Goal: Information Seeking & Learning: Learn about a topic

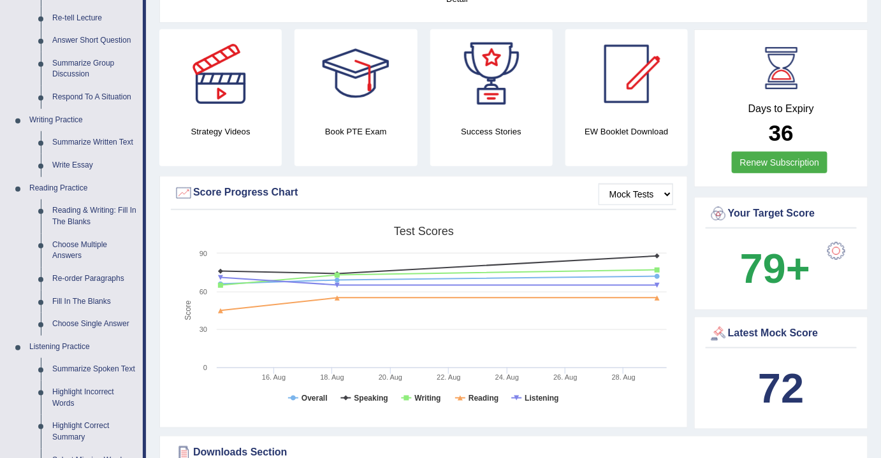
scroll to position [231, 0]
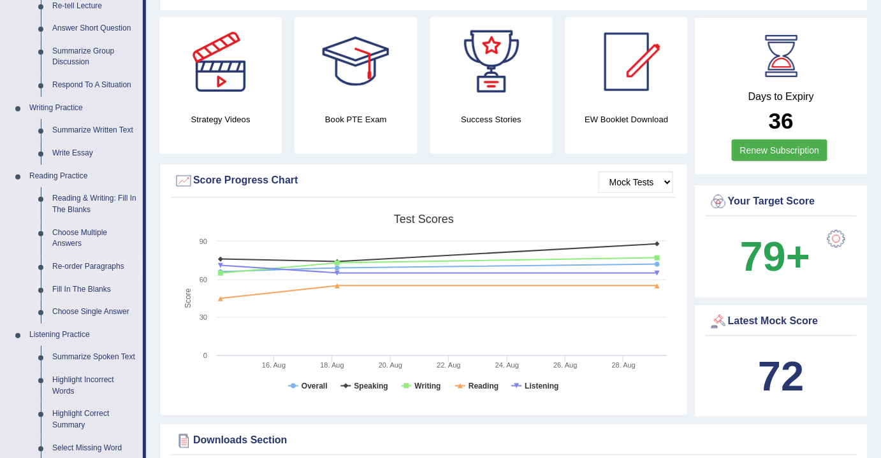
click at [93, 265] on link "Re-order Paragraphs" at bounding box center [95, 267] width 96 height 23
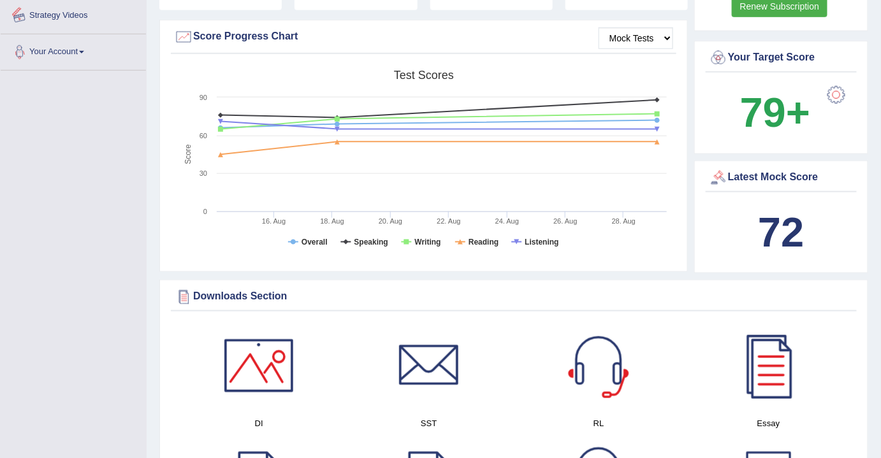
scroll to position [902, 0]
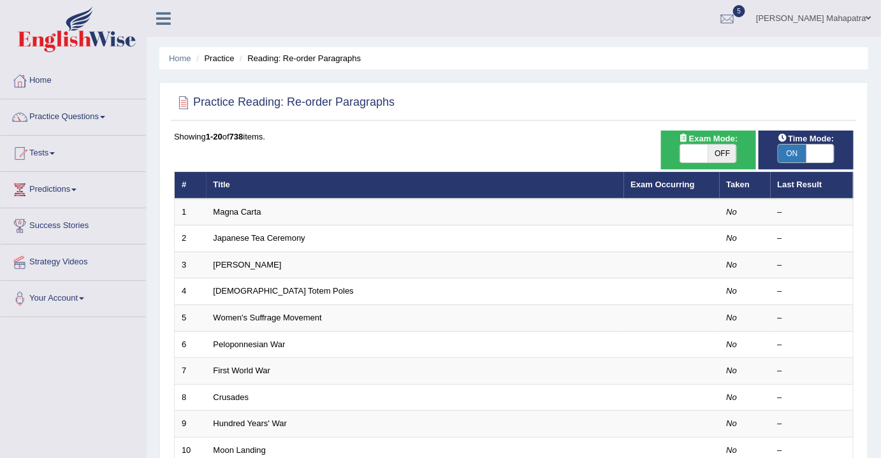
click at [722, 149] on span "OFF" at bounding box center [722, 154] width 28 height 18
checkbox input "true"
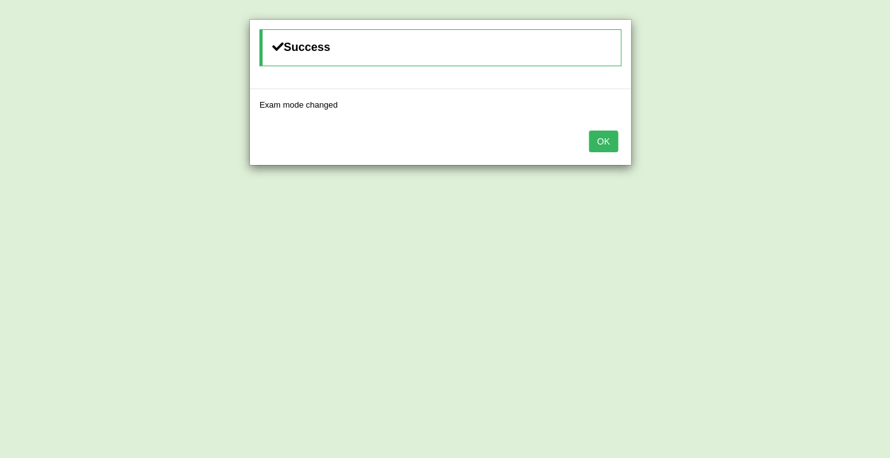
click at [602, 146] on button "OK" at bounding box center [603, 142] width 29 height 22
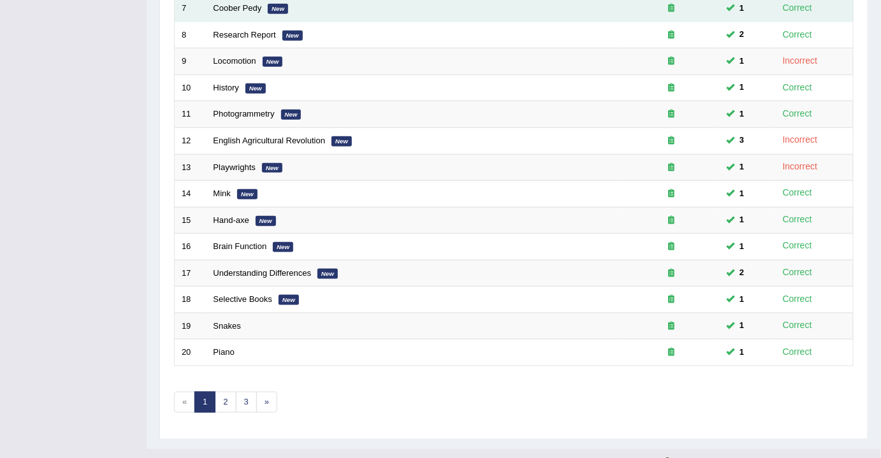
scroll to position [380, 0]
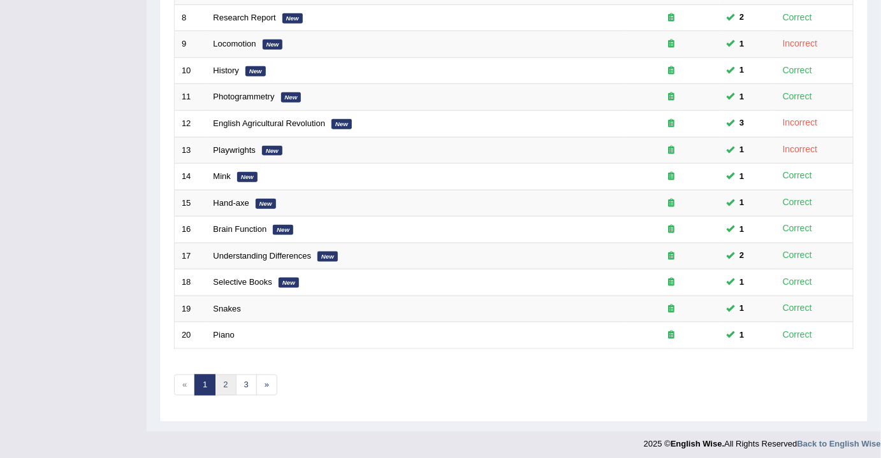
click at [226, 379] on link "2" at bounding box center [225, 385] width 21 height 21
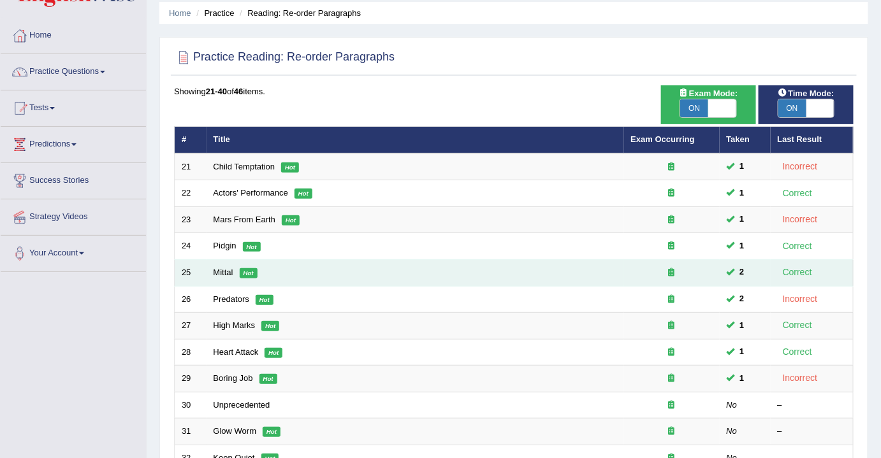
scroll to position [173, 0]
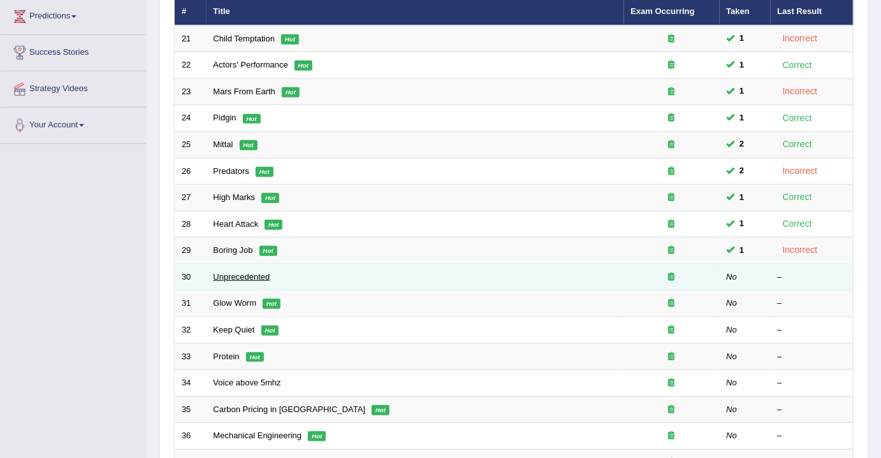
click at [254, 273] on link "Unprecedented" at bounding box center [242, 277] width 57 height 10
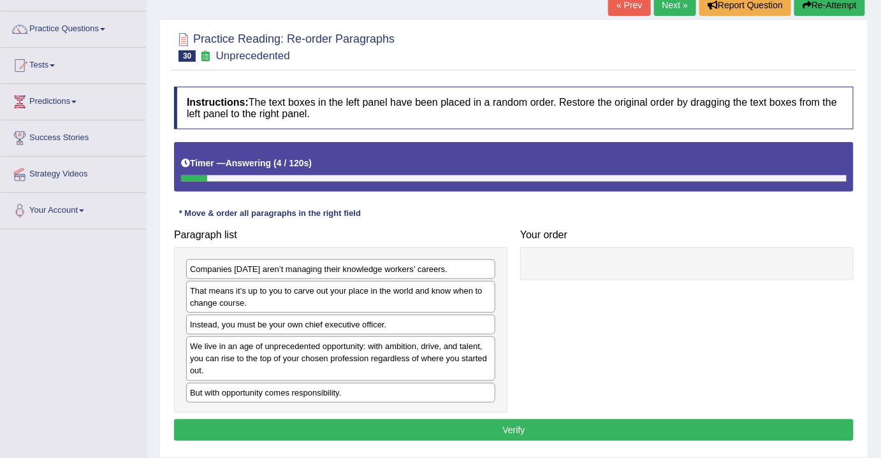
scroll to position [115, 0]
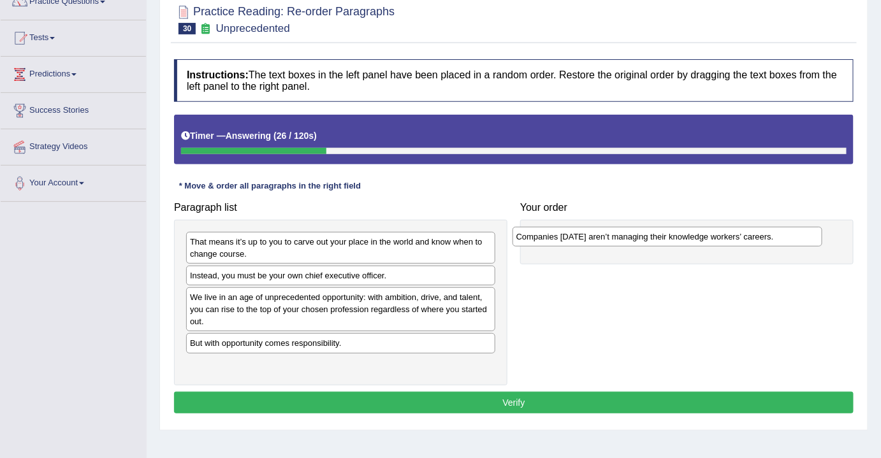
drag, startPoint x: 292, startPoint y: 240, endPoint x: 618, endPoint y: 236, distance: 326.4
click at [618, 236] on div "Companies [DATE] aren’t managing their knowledge workers’ careers." at bounding box center [668, 237] width 310 height 20
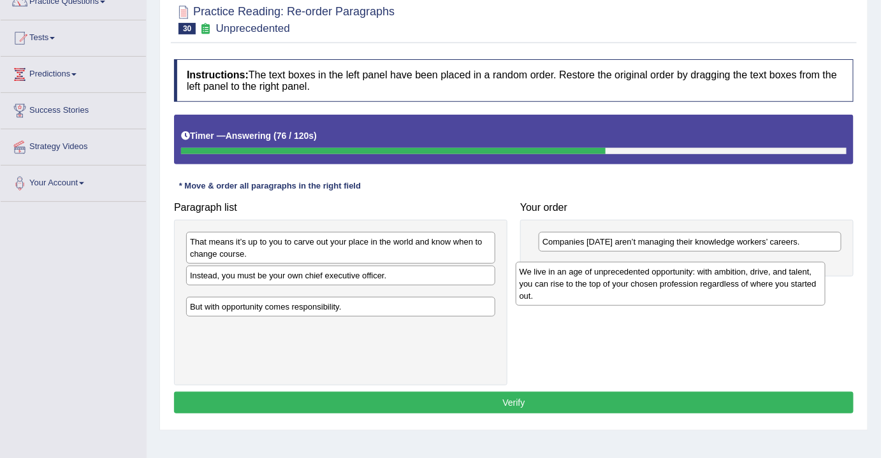
drag, startPoint x: 340, startPoint y: 298, endPoint x: 674, endPoint y: 264, distance: 335.8
click at [674, 264] on div "We live in an age of unprecedented opportunity: with ambition, drive, and talen…" at bounding box center [671, 284] width 310 height 44
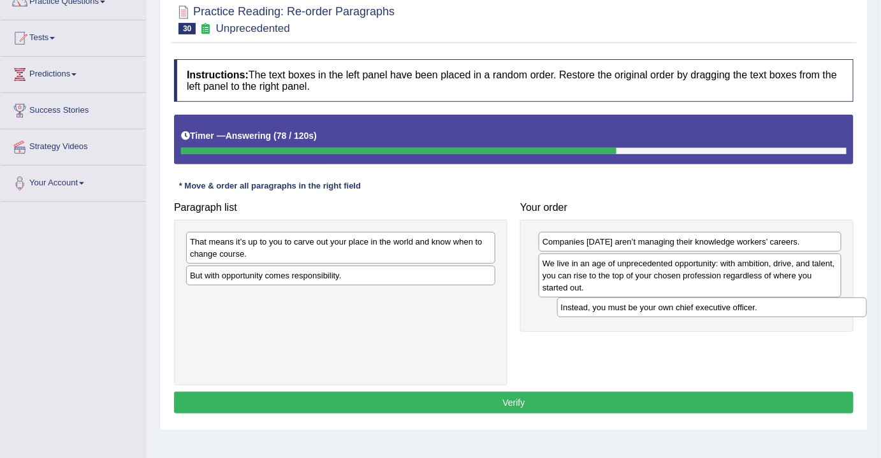
drag, startPoint x: 415, startPoint y: 275, endPoint x: 776, endPoint y: 305, distance: 362.7
click at [776, 305] on div "Instead, you must be your own chief executive officer." at bounding box center [712, 308] width 310 height 20
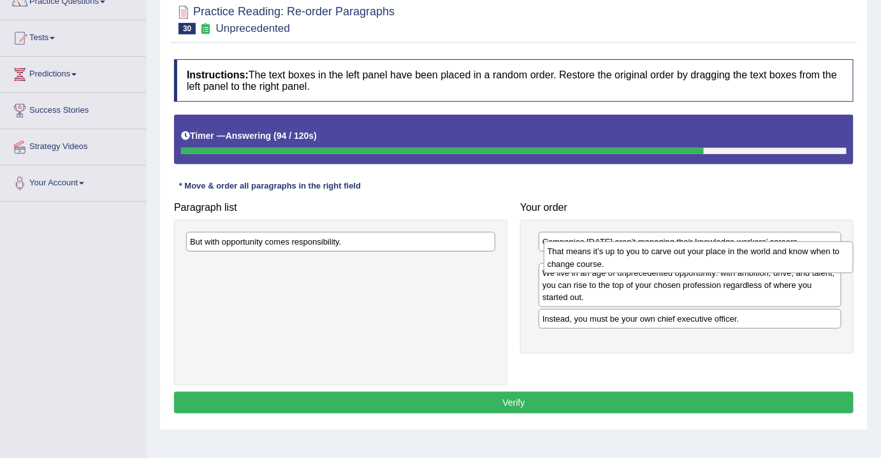
drag, startPoint x: 402, startPoint y: 247, endPoint x: 758, endPoint y: 258, distance: 355.9
click at [758, 258] on div "That means it’s up to you to carve out your place in the world and know when to…" at bounding box center [699, 258] width 310 height 32
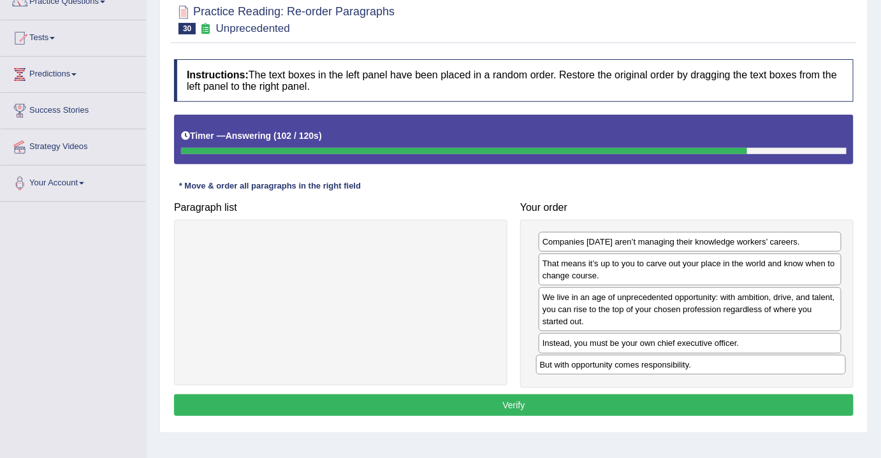
drag, startPoint x: 314, startPoint y: 241, endPoint x: 664, endPoint y: 364, distance: 371.0
click at [664, 364] on div "But with opportunity comes responsibility." at bounding box center [691, 365] width 310 height 20
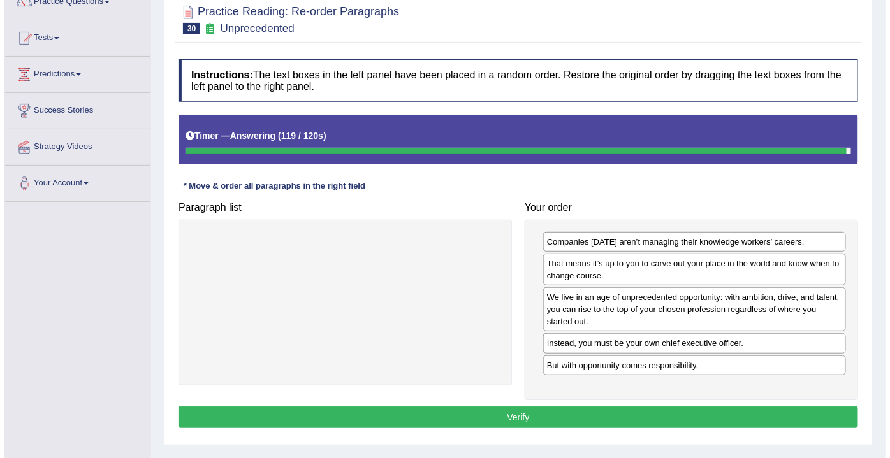
scroll to position [0, 0]
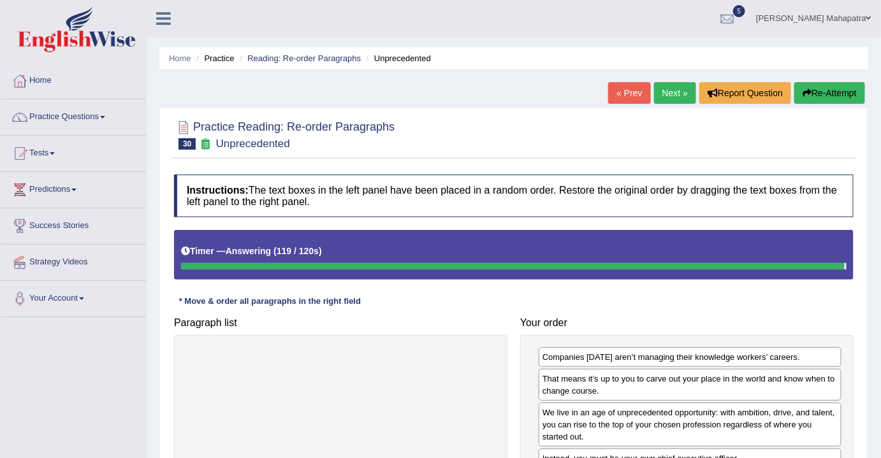
click at [799, 87] on button "Re-Attempt" at bounding box center [829, 93] width 71 height 22
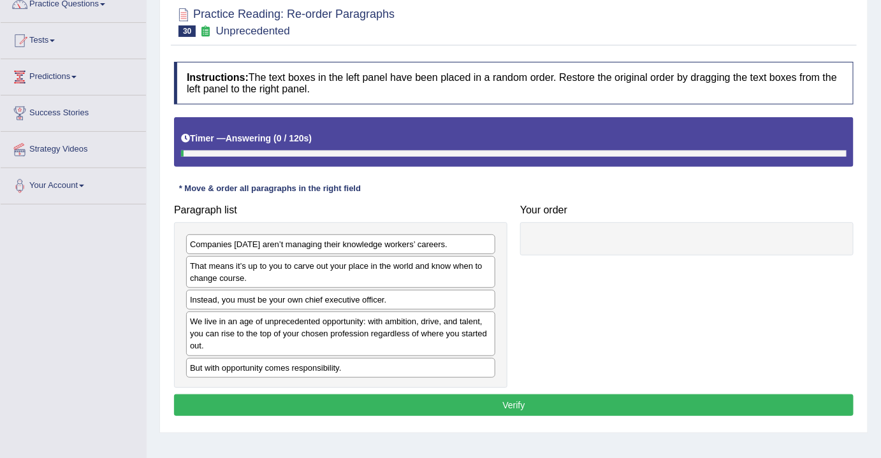
scroll to position [115, 0]
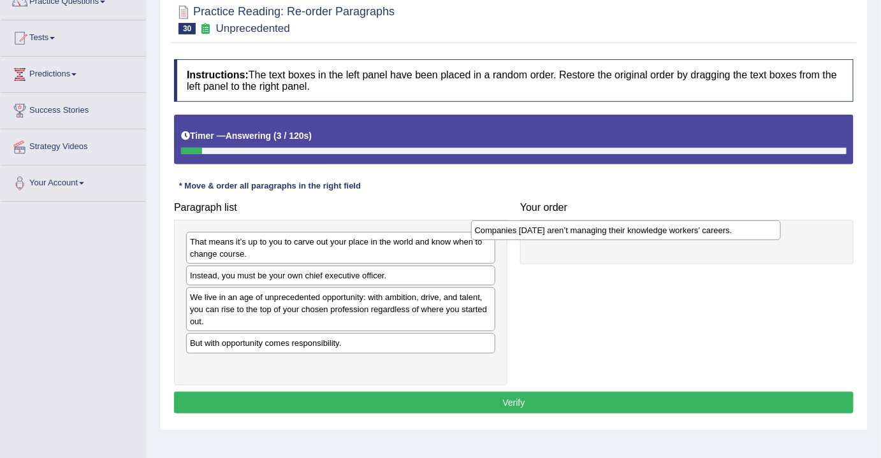
drag, startPoint x: 289, startPoint y: 242, endPoint x: 574, endPoint y: 231, distance: 285.2
click at [574, 231] on div "Companies [DATE] aren’t managing their knowledge workers’ careers." at bounding box center [626, 231] width 310 height 20
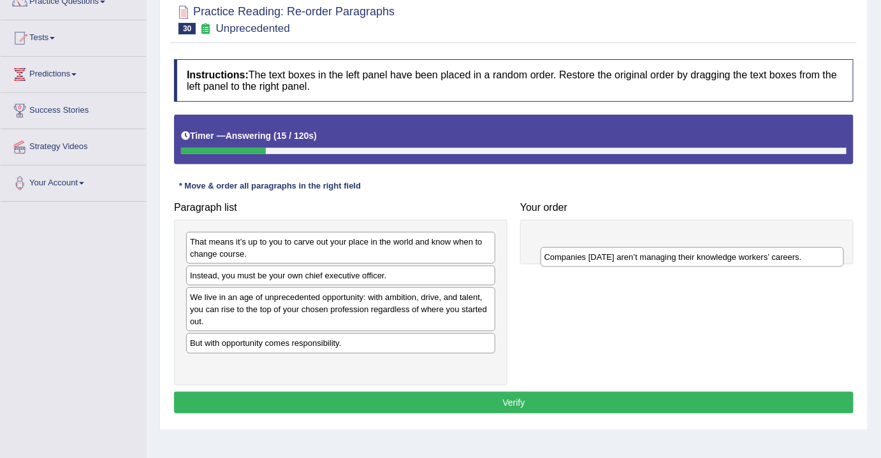
drag, startPoint x: 569, startPoint y: 244, endPoint x: 571, endPoint y: 263, distance: 19.2
click at [571, 263] on div "Companies [DATE] aren’t managing their knowledge workers’ careers." at bounding box center [692, 257] width 303 height 20
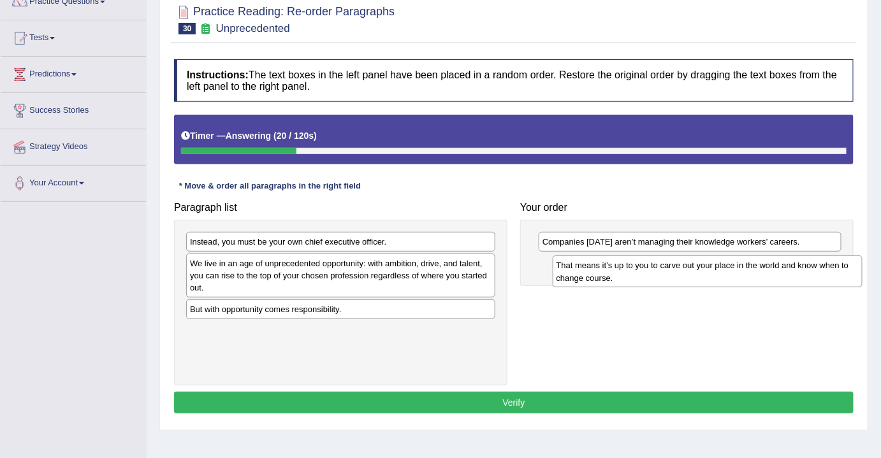
drag, startPoint x: 349, startPoint y: 247, endPoint x: 706, endPoint y: 268, distance: 357.6
click at [706, 268] on div "That means it’s up to you to carve out your place in the world and know when to…" at bounding box center [708, 272] width 310 height 32
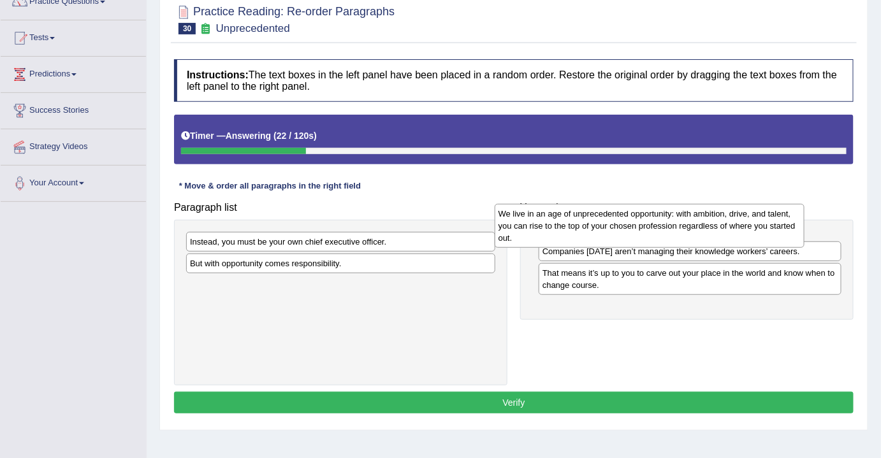
drag, startPoint x: 376, startPoint y: 274, endPoint x: 690, endPoint y: 224, distance: 317.7
click at [690, 224] on div "We live in an age of unprecedented opportunity: with ambition, drive, and talen…" at bounding box center [650, 226] width 310 height 44
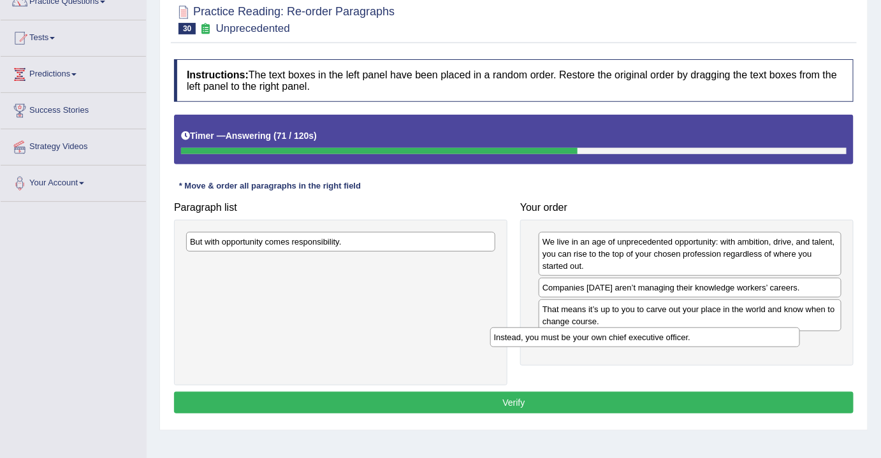
drag, startPoint x: 317, startPoint y: 243, endPoint x: 646, endPoint y: 342, distance: 342.9
click at [646, 342] on div "Instead, you must be your own chief executive officer." at bounding box center [645, 338] width 310 height 20
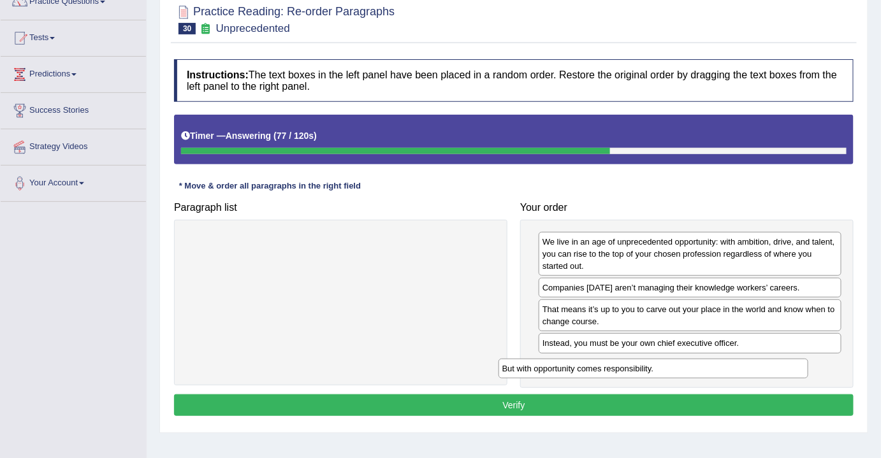
drag, startPoint x: 332, startPoint y: 237, endPoint x: 652, endPoint y: 362, distance: 343.6
click at [646, 365] on div "But with opportunity comes responsibility." at bounding box center [654, 369] width 310 height 20
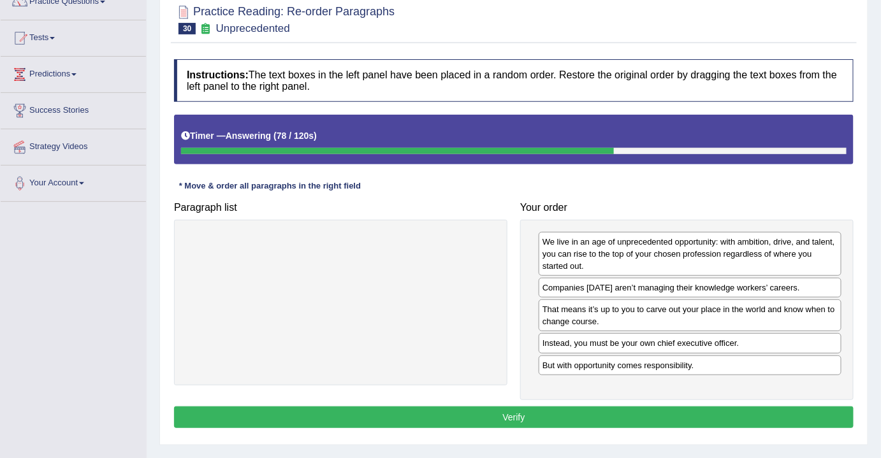
click at [552, 393] on div "We live in an age of unprecedented opportunity: with ambition, drive, and talen…" at bounding box center [686, 310] width 333 height 180
click at [535, 407] on button "Verify" at bounding box center [514, 418] width 680 height 22
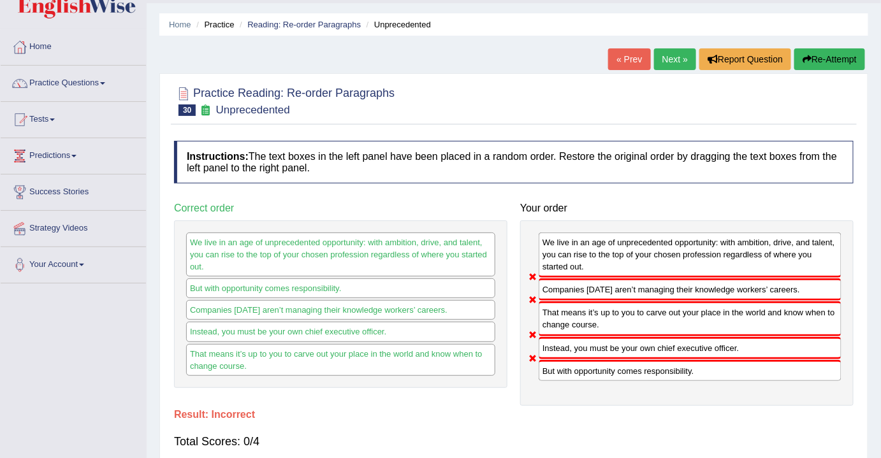
scroll to position [0, 0]
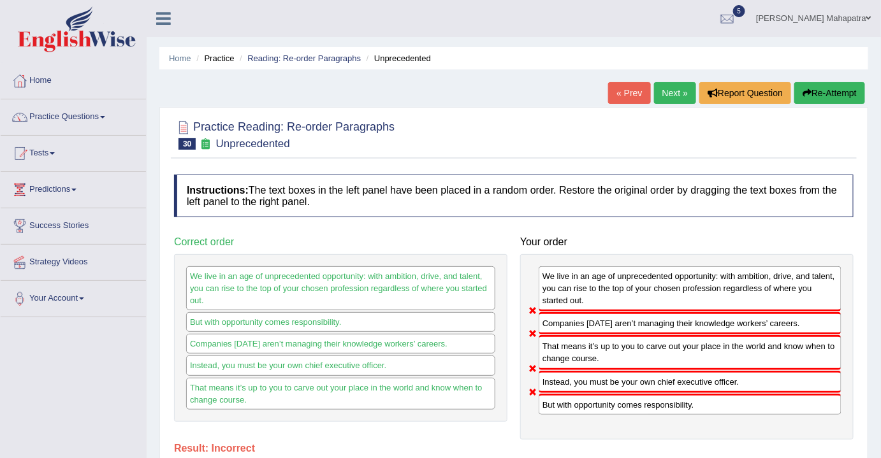
click at [821, 94] on button "Re-Attempt" at bounding box center [829, 93] width 71 height 22
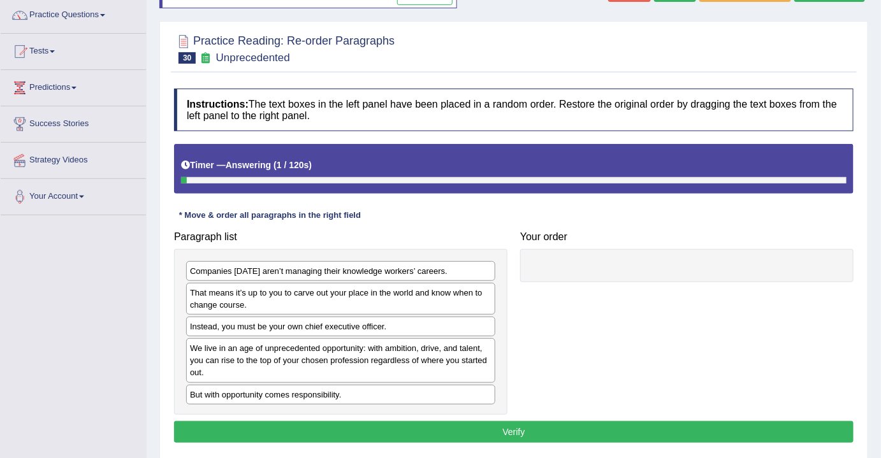
scroll to position [115, 0]
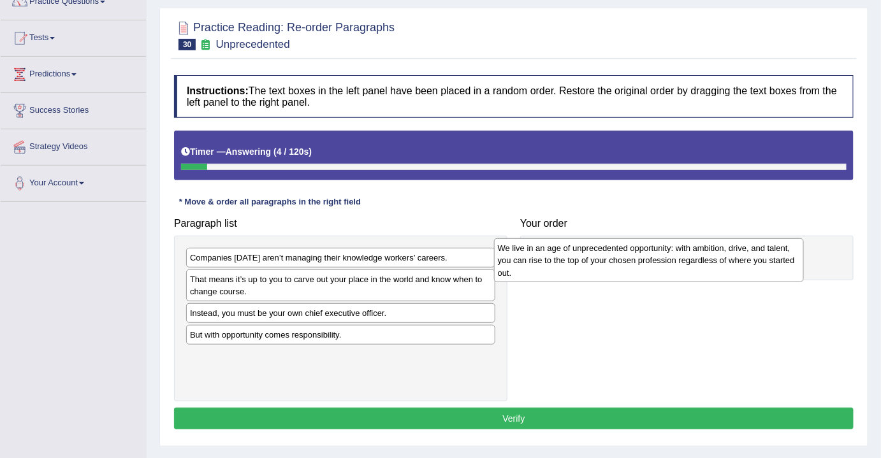
drag, startPoint x: 299, startPoint y: 343, endPoint x: 609, endPoint y: 254, distance: 322.9
click at [608, 255] on div "We live in an age of unprecedented opportunity: with ambition, drive, and talen…" at bounding box center [649, 260] width 310 height 44
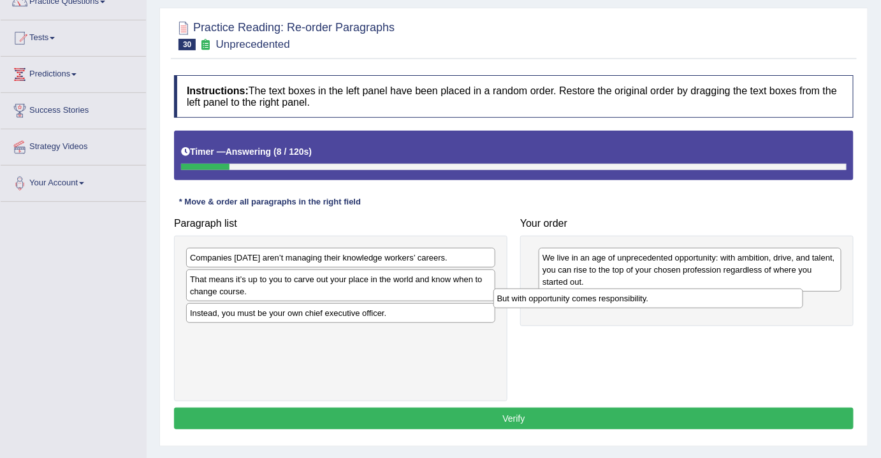
drag, startPoint x: 401, startPoint y: 334, endPoint x: 713, endPoint y: 299, distance: 313.7
click at [713, 299] on div "But with opportunity comes responsibility." at bounding box center [648, 299] width 310 height 20
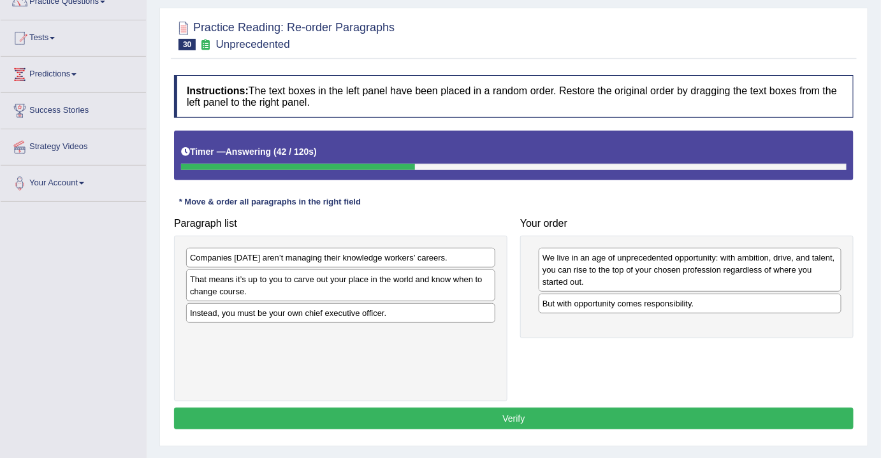
drag, startPoint x: 408, startPoint y: 259, endPoint x: 482, endPoint y: 305, distance: 87.0
click at [418, 268] on div "Companies today aren’t managing their knowledge workers’ careers." at bounding box center [340, 258] width 309 height 20
drag, startPoint x: 482, startPoint y: 305, endPoint x: 520, endPoint y: 286, distance: 43.1
click at [650, 320] on div "Paragraph list Companies today aren’t managing their knowledge workers’ careers…" at bounding box center [514, 307] width 692 height 190
click at [410, 259] on div "Companies today aren’t managing their knowledge workers’ careers." at bounding box center [340, 258] width 309 height 20
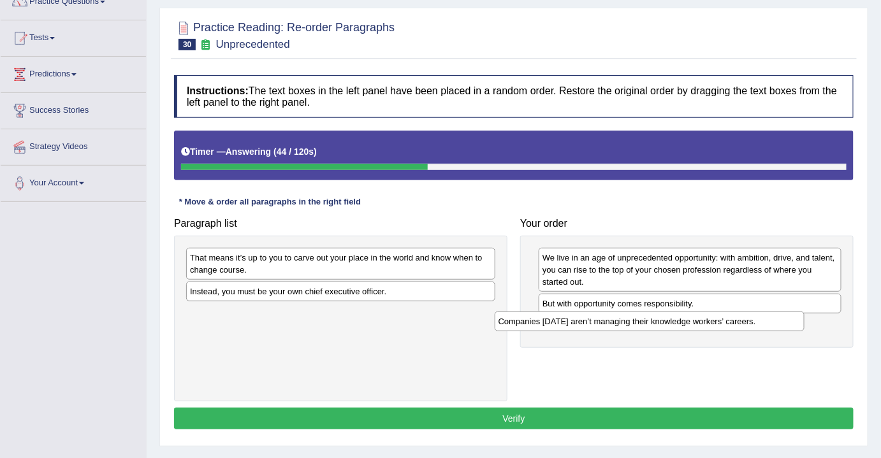
drag, startPoint x: 410, startPoint y: 259, endPoint x: 729, endPoint y: 322, distance: 324.8
click at [729, 322] on div "Companies today aren’t managing their knowledge workers’ careers." at bounding box center [650, 322] width 310 height 20
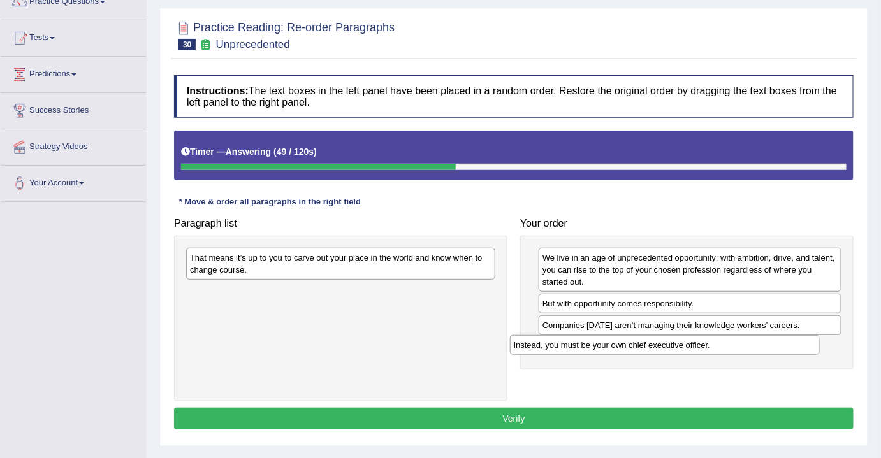
drag, startPoint x: 348, startPoint y: 292, endPoint x: 673, endPoint y: 344, distance: 329.3
click at [673, 344] on div "Instead, you must be your own chief executive officer." at bounding box center [665, 345] width 310 height 20
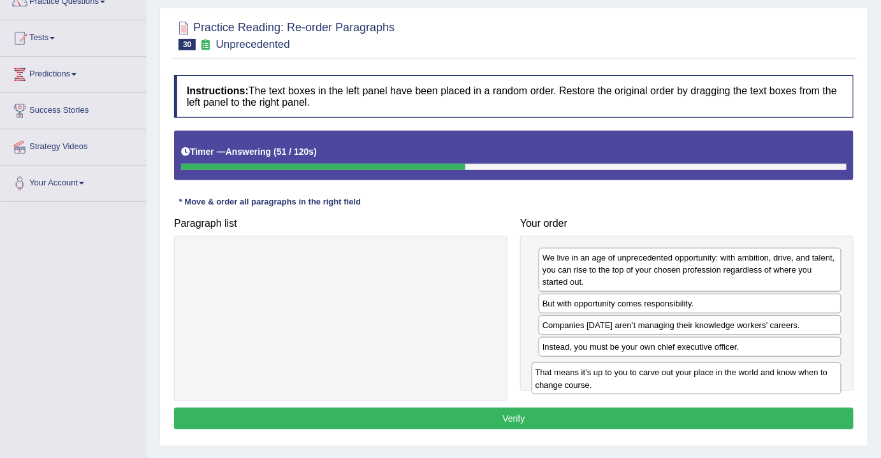
drag, startPoint x: 328, startPoint y: 254, endPoint x: 673, endPoint y: 366, distance: 363.1
click at [673, 368] on div "That means it’s up to you to carve out your place in the world and know when to…" at bounding box center [687, 379] width 310 height 32
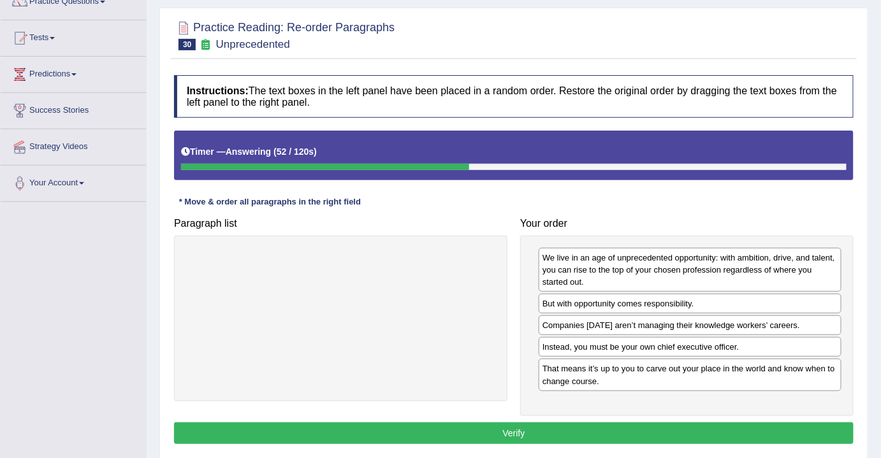
click at [500, 427] on button "Verify" at bounding box center [514, 434] width 680 height 22
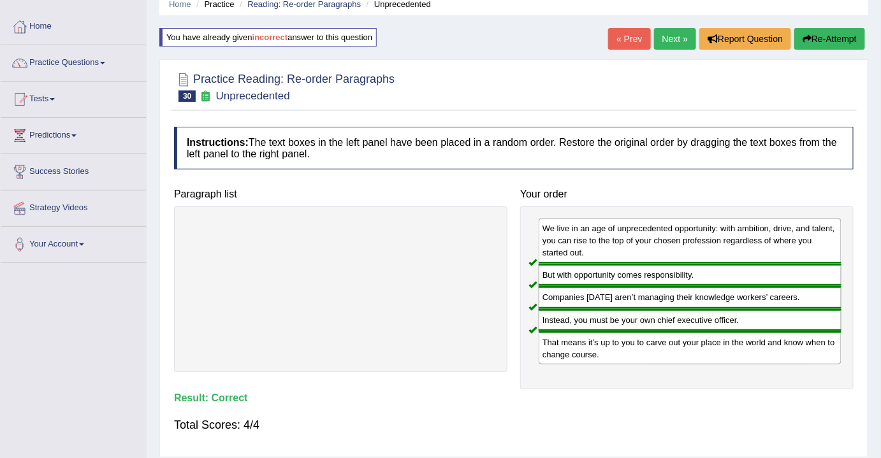
scroll to position [0, 0]
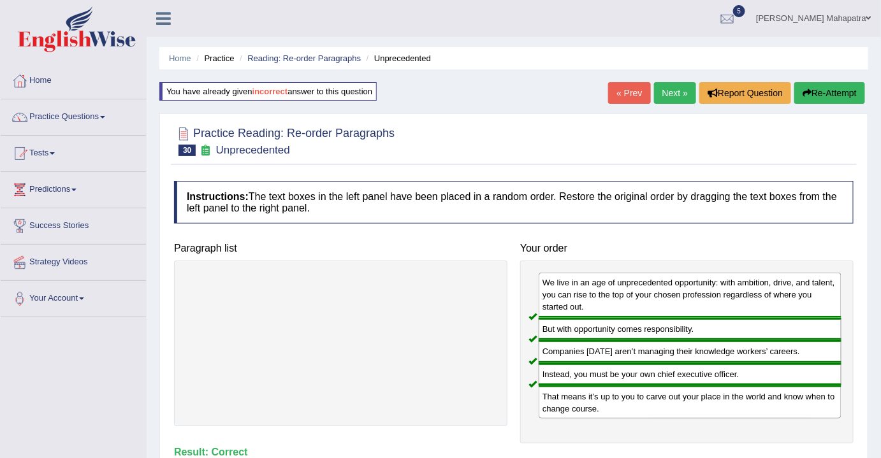
click at [670, 89] on link "Next »" at bounding box center [675, 93] width 42 height 22
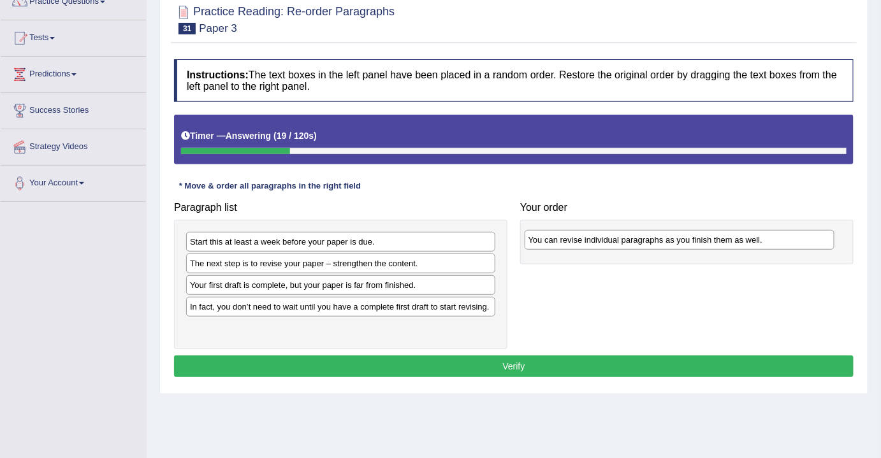
drag, startPoint x: 288, startPoint y: 265, endPoint x: 627, endPoint y: 241, distance: 339.3
click at [627, 241] on div "You can revise individual paragraphs as you finish them as well." at bounding box center [680, 240] width 310 height 20
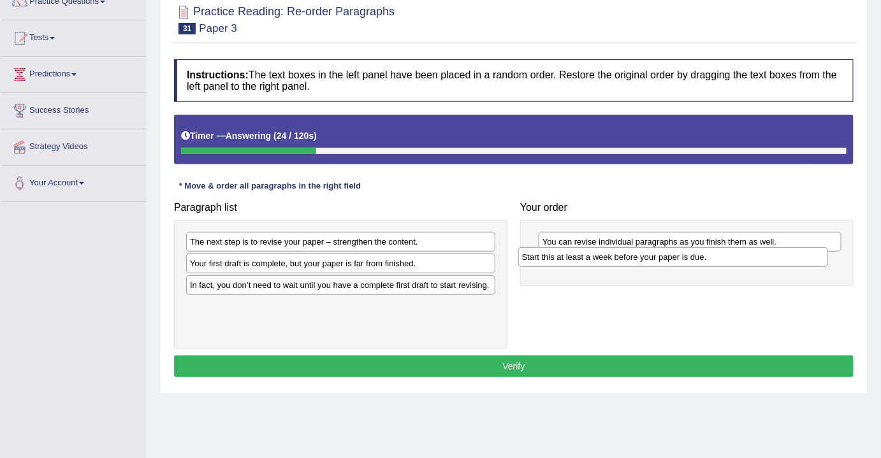
drag, startPoint x: 361, startPoint y: 240, endPoint x: 696, endPoint y: 258, distance: 335.2
click at [696, 258] on div "Start this at least a week before your paper is due." at bounding box center [673, 257] width 310 height 20
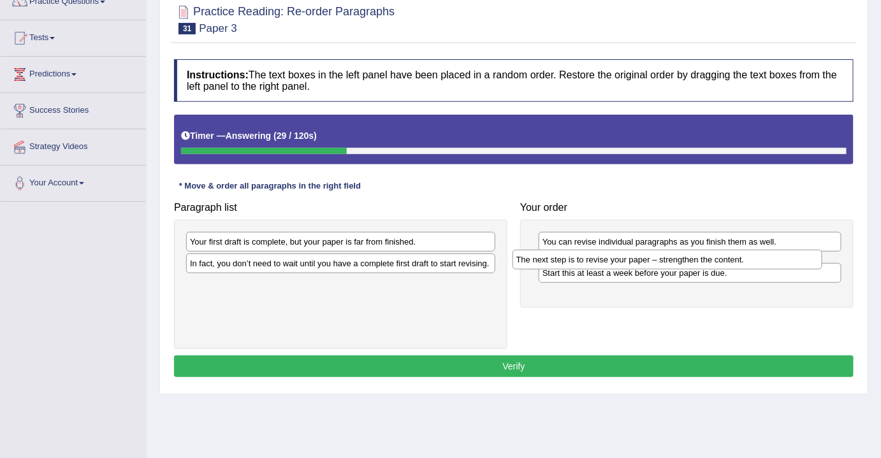
drag, startPoint x: 451, startPoint y: 242, endPoint x: 782, endPoint y: 259, distance: 331.3
click at [782, 259] on div "The next step is to revise your paper – strengthen the content." at bounding box center [668, 260] width 310 height 20
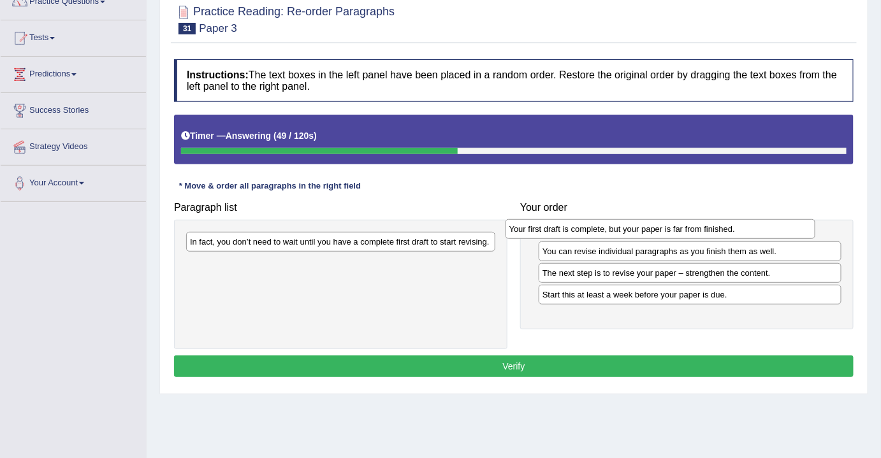
drag, startPoint x: 283, startPoint y: 243, endPoint x: 603, endPoint y: 230, distance: 320.3
click at [603, 230] on div "Your first draft is complete, but your paper is far from finished." at bounding box center [661, 229] width 310 height 20
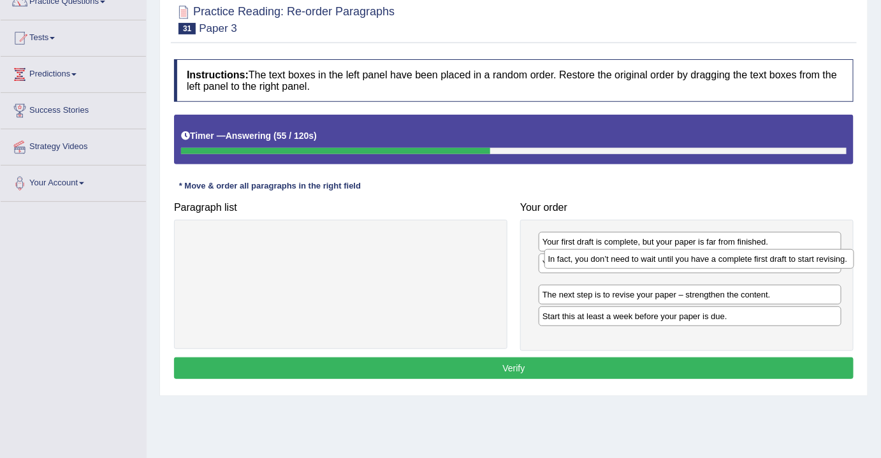
drag, startPoint x: 375, startPoint y: 242, endPoint x: 733, endPoint y: 259, distance: 358.7
click at [733, 259] on div "In fact, you don’t need to wait until you have a complete first draft to start …" at bounding box center [699, 259] width 310 height 20
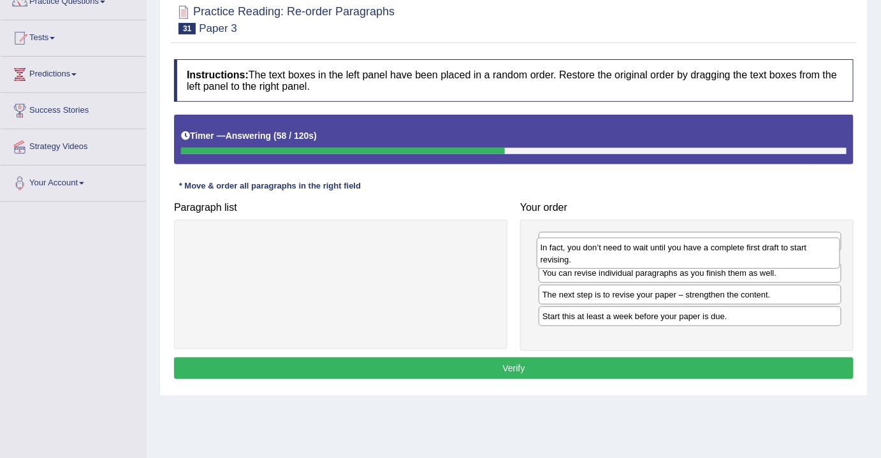
drag, startPoint x: 641, startPoint y: 284, endPoint x: 640, endPoint y: 244, distance: 40.2
click at [640, 245] on div "In fact, you don’t need to wait until you have a complete first draft to start …" at bounding box center [688, 254] width 303 height 32
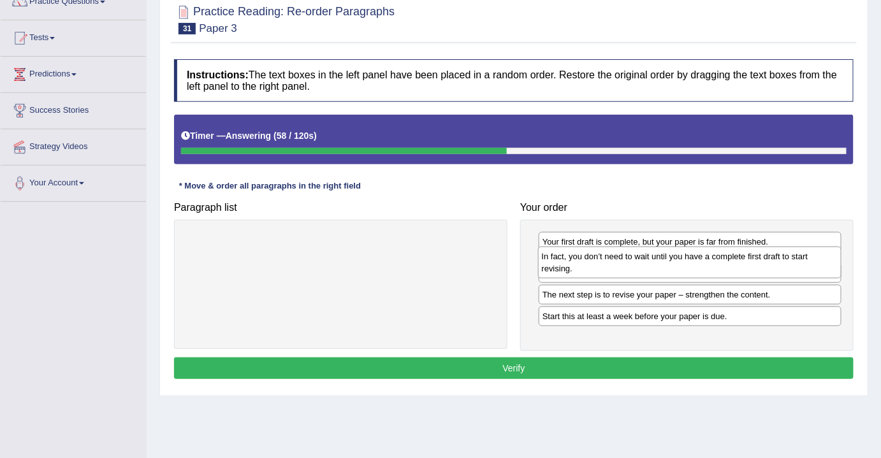
click at [640, 241] on div "Your first draft is complete, but your paper is far from finished. You can revi…" at bounding box center [686, 285] width 333 height 131
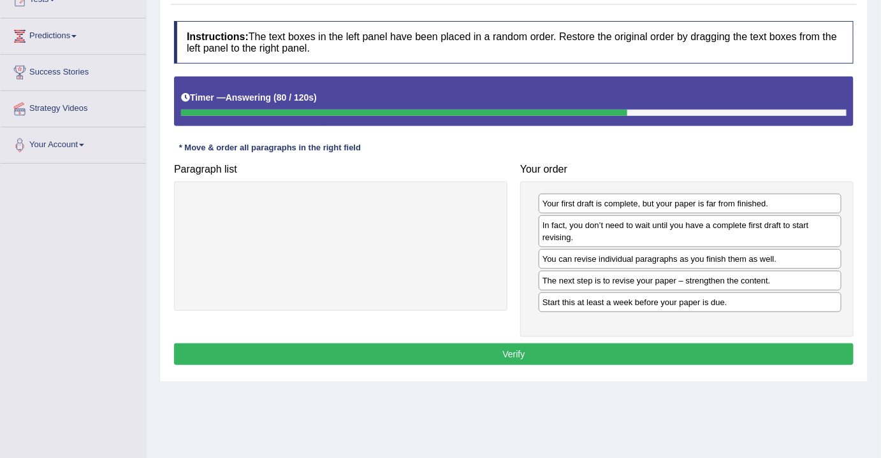
scroll to position [173, 0]
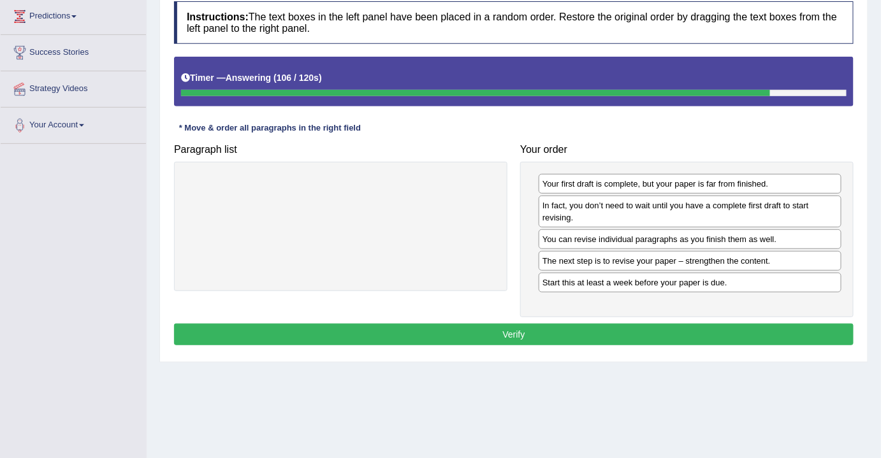
drag, startPoint x: 678, startPoint y: 237, endPoint x: 680, endPoint y: 255, distance: 18.0
click at [680, 249] on div "You can revise individual paragraphs as you finish them as well." at bounding box center [690, 240] width 303 height 20
drag, startPoint x: 680, startPoint y: 266, endPoint x: 677, endPoint y: 260, distance: 6.9
click at [679, 269] on div "Your first draft is complete, but your paper is far from finished. In fact, you…" at bounding box center [686, 240] width 333 height 156
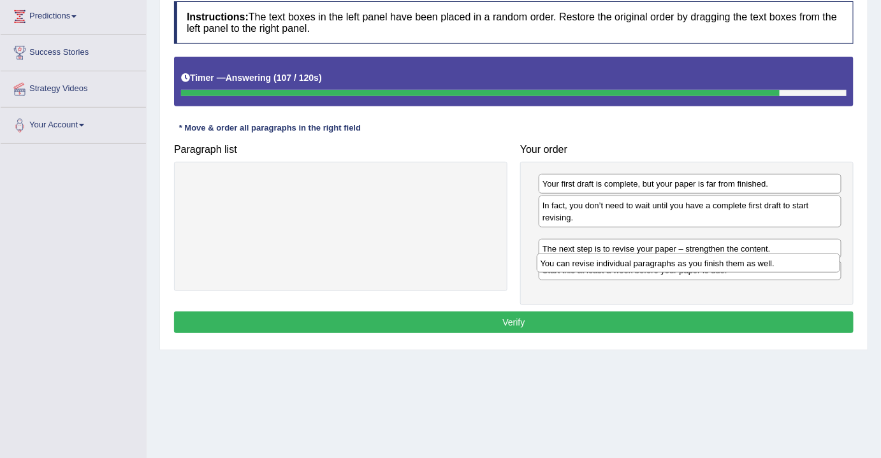
drag, startPoint x: 673, startPoint y: 234, endPoint x: 671, endPoint y: 259, distance: 25.6
click at [671, 259] on div "You can revise individual paragraphs as you finish them as well." at bounding box center [688, 264] width 303 height 20
click at [671, 259] on div "You can revise individual paragraphs as you finish them as well." at bounding box center [689, 262] width 303 height 20
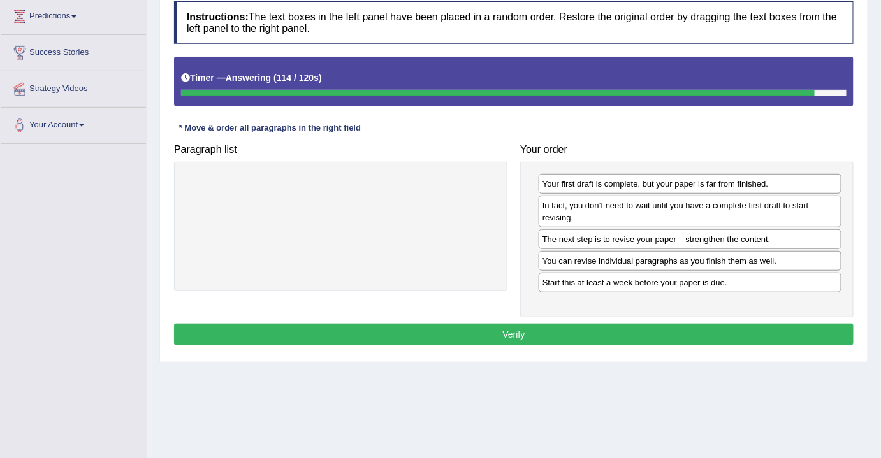
click at [572, 335] on button "Verify" at bounding box center [514, 335] width 680 height 22
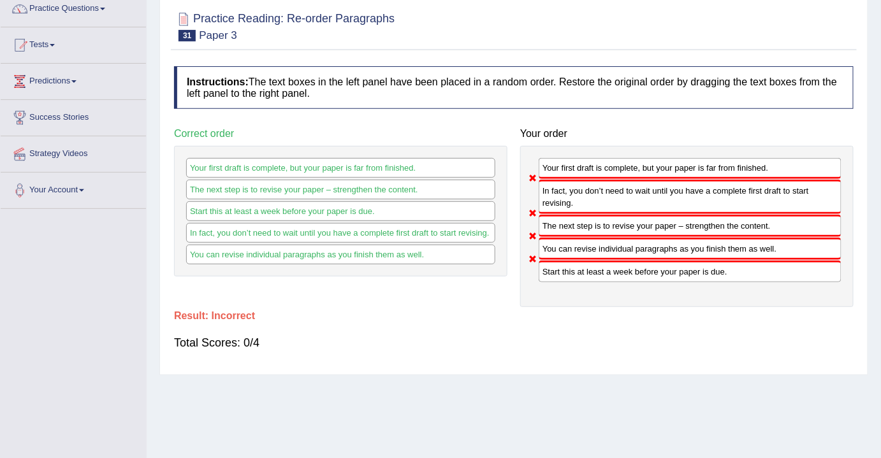
scroll to position [0, 0]
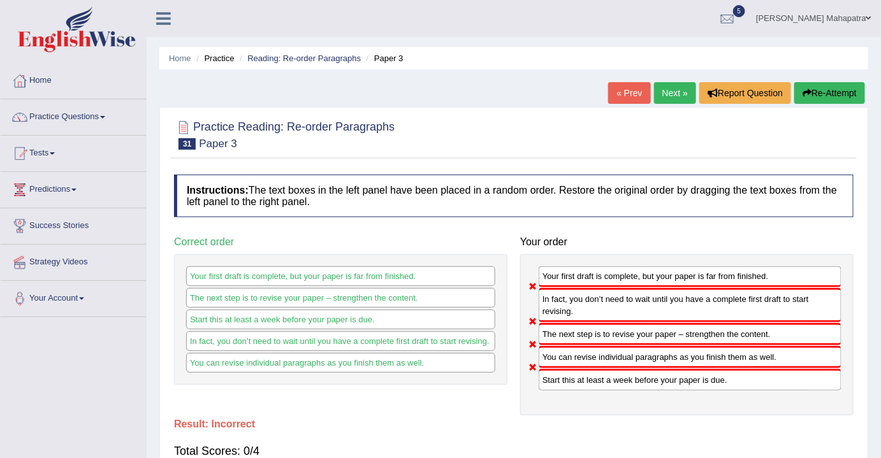
click at [834, 94] on button "Re-Attempt" at bounding box center [829, 93] width 71 height 22
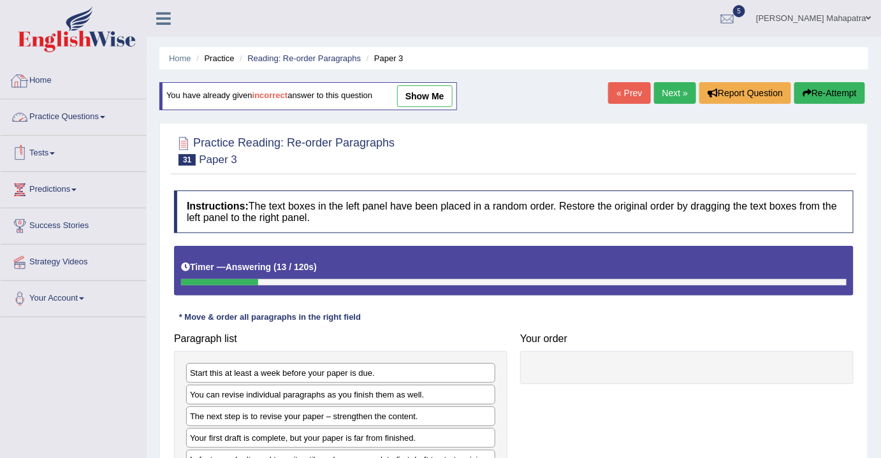
click at [47, 147] on link "Tests" at bounding box center [73, 152] width 145 height 32
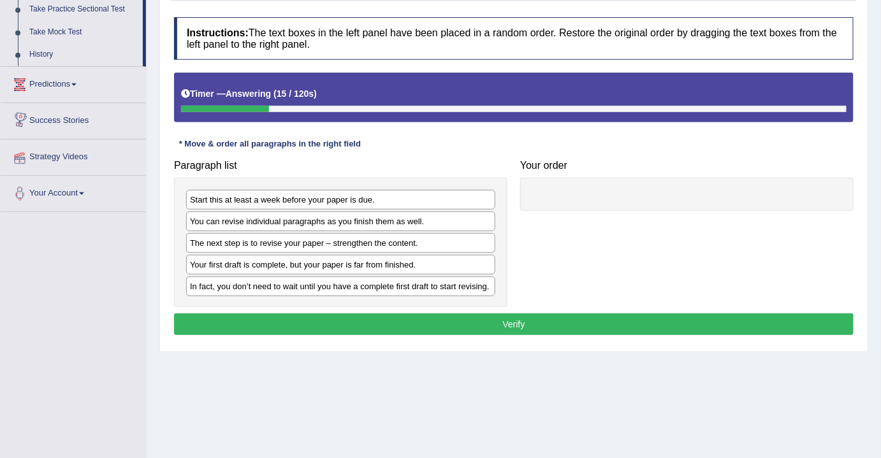
scroll to position [153, 0]
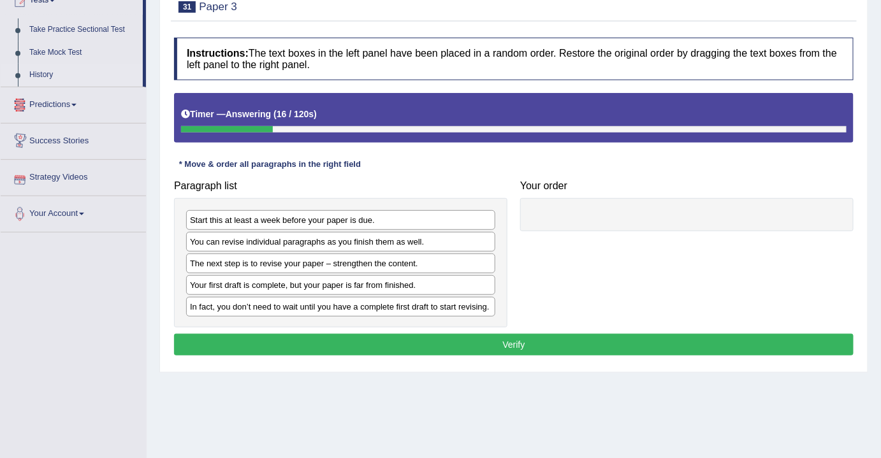
click at [42, 75] on link "History" at bounding box center [83, 75] width 119 height 23
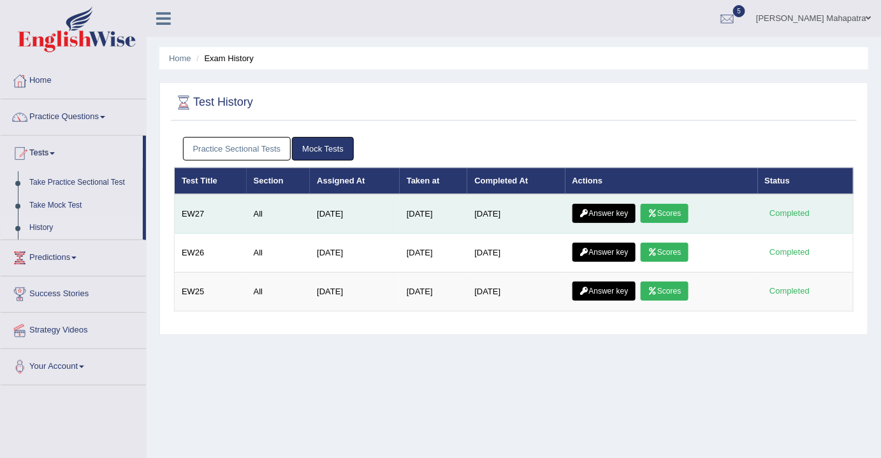
click at [601, 208] on link "Answer key" at bounding box center [603, 213] width 63 height 19
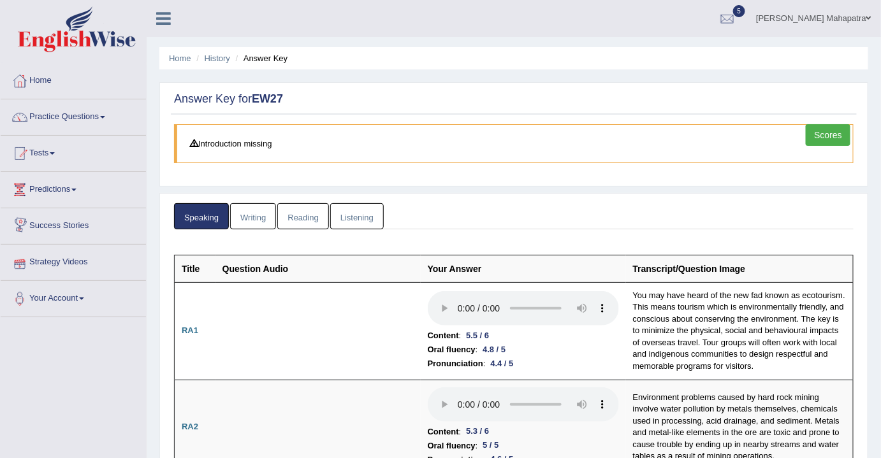
click at [294, 207] on link "Reading" at bounding box center [302, 216] width 51 height 26
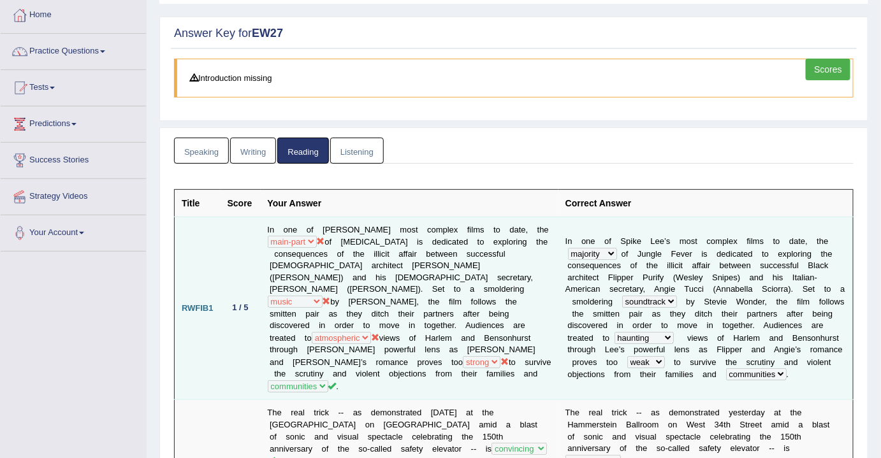
scroll to position [57, 0]
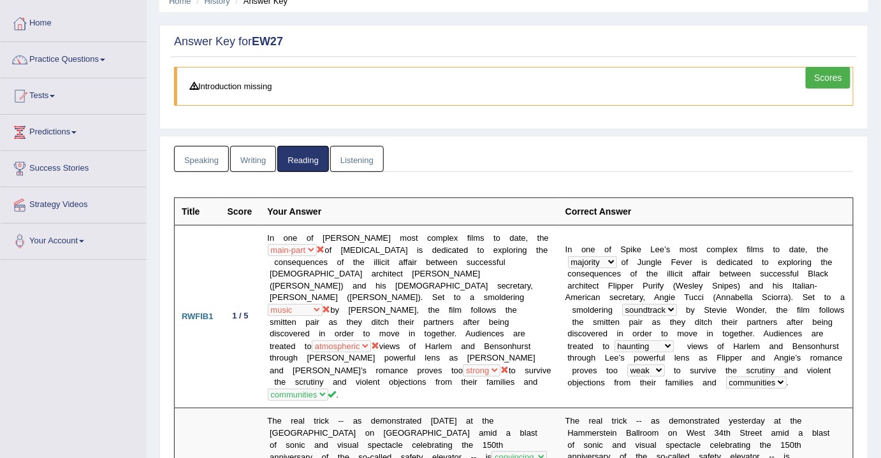
click at [210, 82] on blockquote "Introduction missing" at bounding box center [514, 86] width 680 height 39
click at [187, 84] on blockquote "Introduction missing" at bounding box center [514, 86] width 680 height 39
click at [192, 83] on icon at bounding box center [194, 86] width 8 height 8
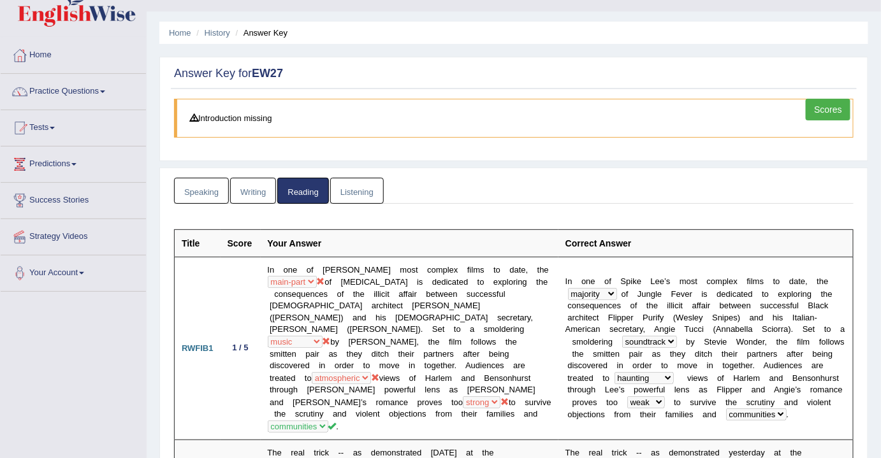
scroll to position [0, 0]
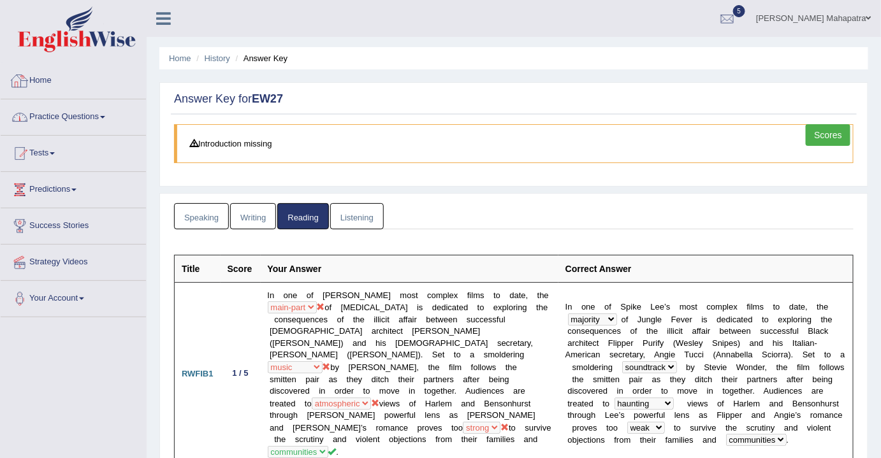
click at [90, 108] on link "Practice Questions" at bounding box center [73, 115] width 145 height 32
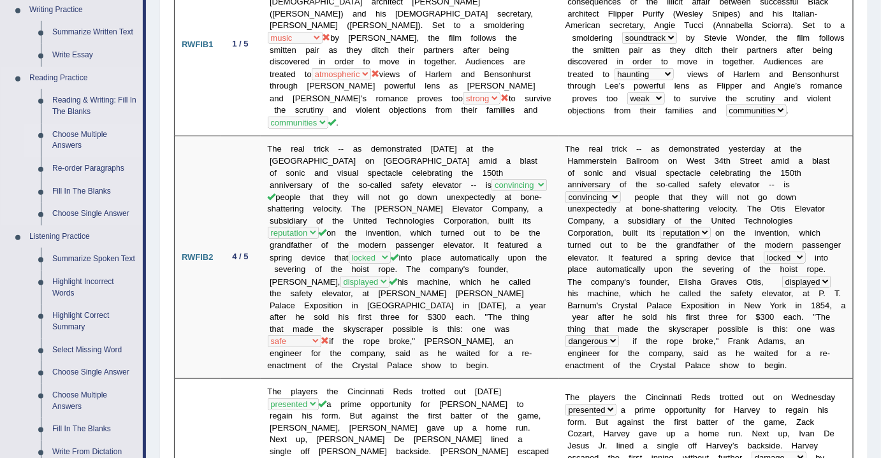
scroll to position [347, 0]
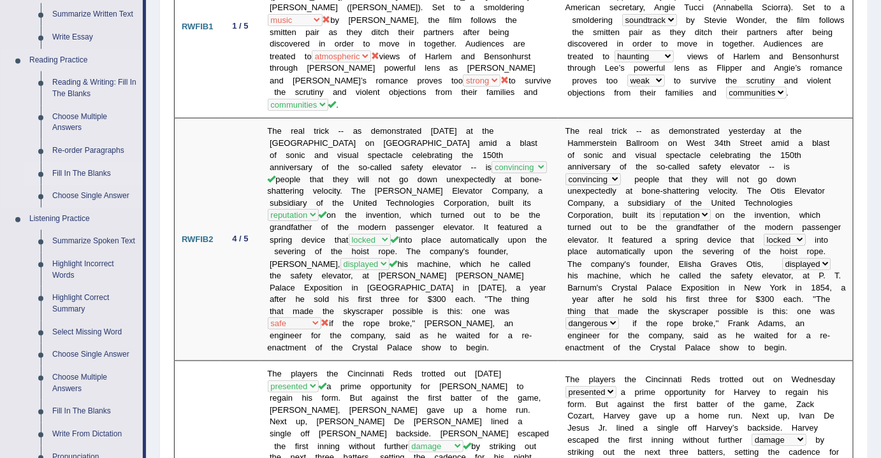
click at [75, 170] on link "Fill In The Blanks" at bounding box center [95, 174] width 96 height 23
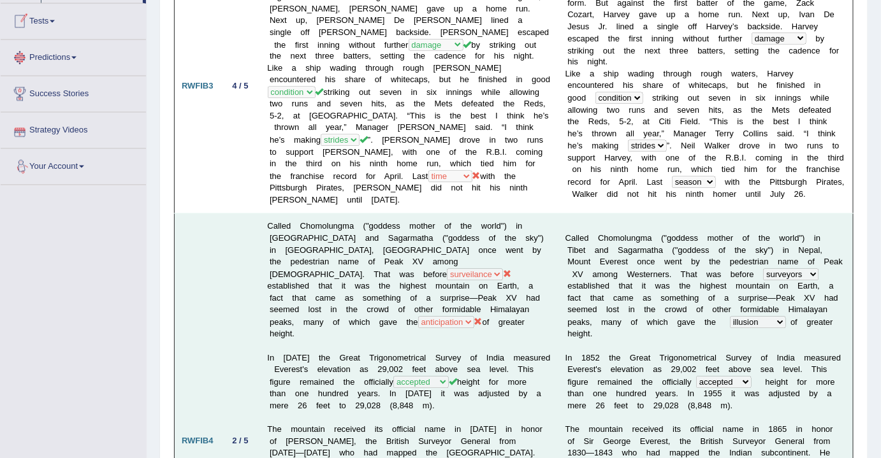
scroll to position [842, 0]
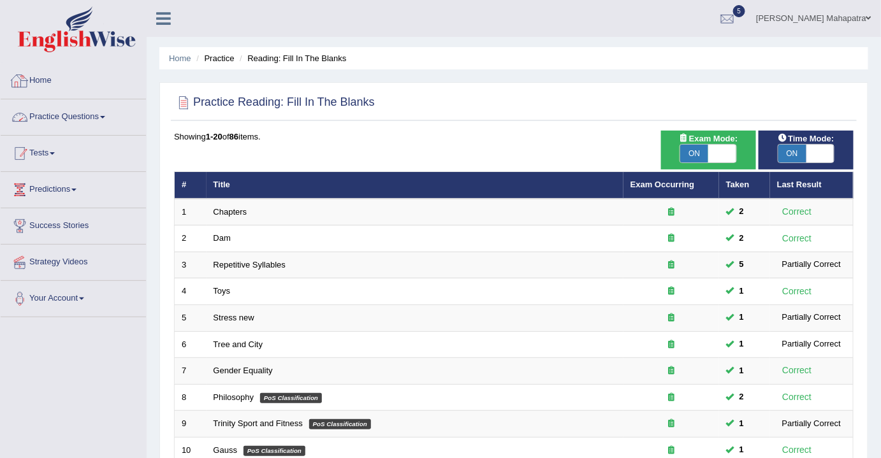
click at [56, 150] on link "Tests" at bounding box center [73, 152] width 145 height 32
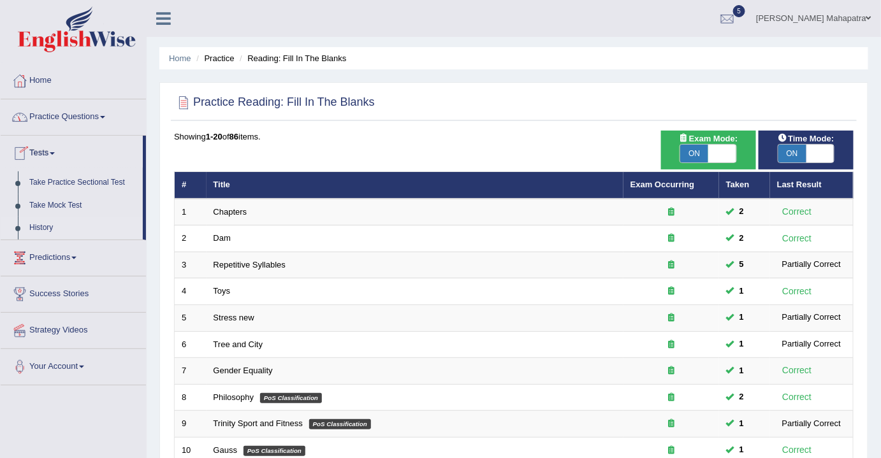
click at [41, 227] on link "History" at bounding box center [83, 228] width 119 height 23
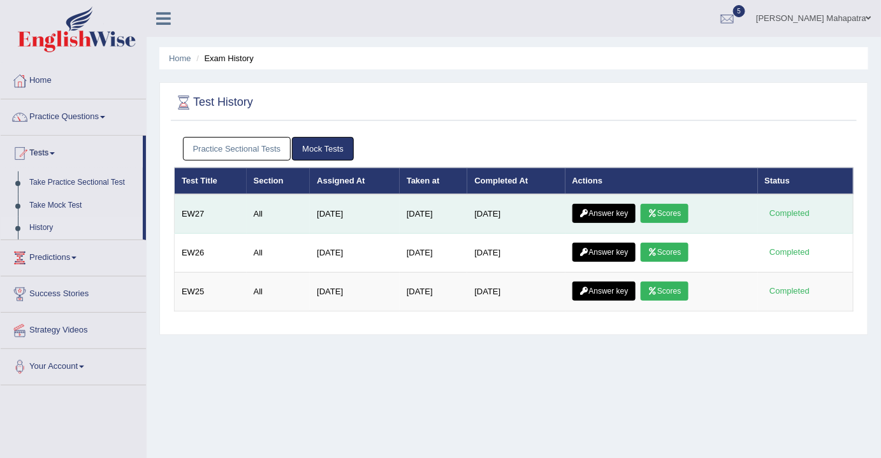
click at [597, 210] on link "Answer key" at bounding box center [603, 213] width 63 height 19
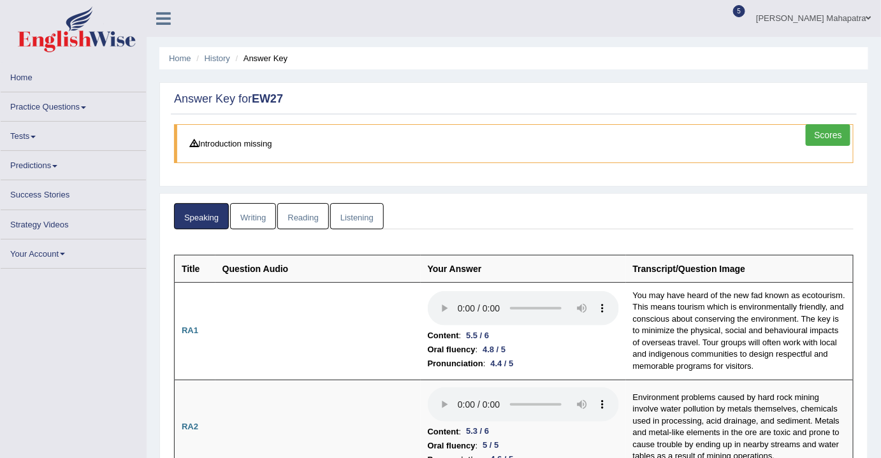
click at [253, 210] on link "Writing" at bounding box center [253, 216] width 46 height 26
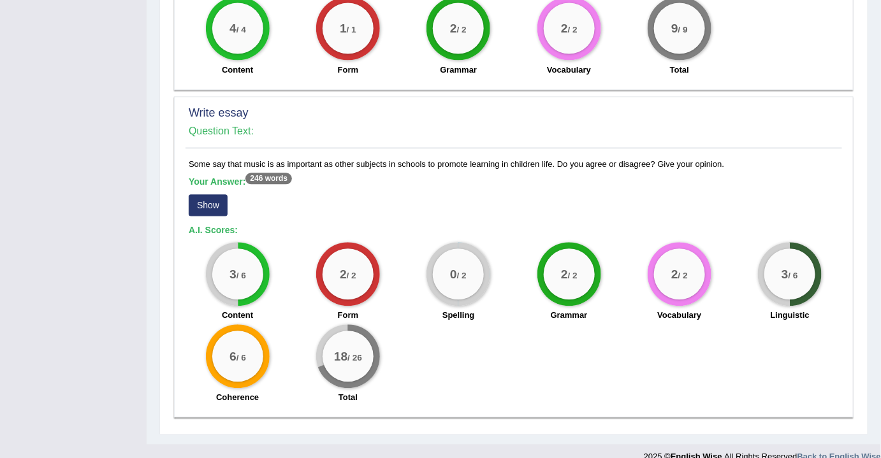
scroll to position [870, 0]
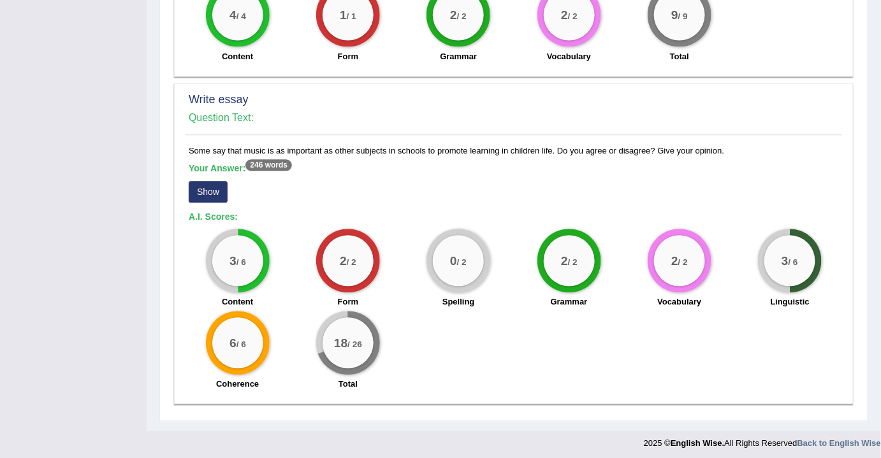
click at [204, 185] on button "Show" at bounding box center [208, 192] width 39 height 22
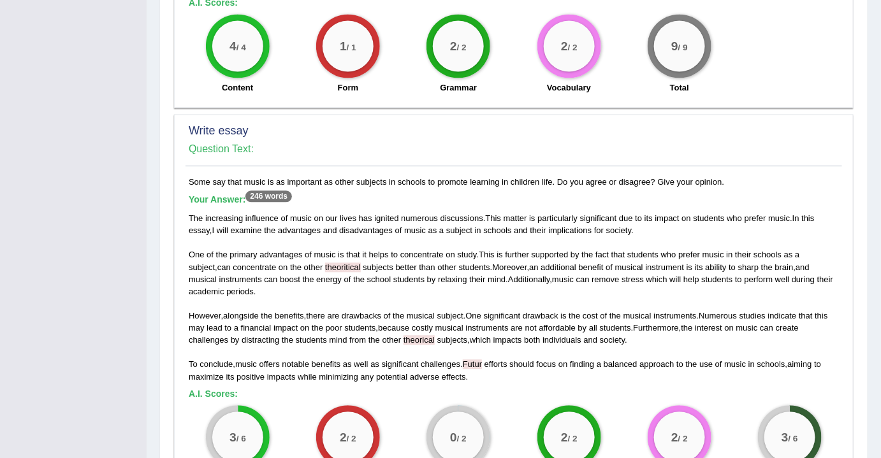
scroll to position [897, 0]
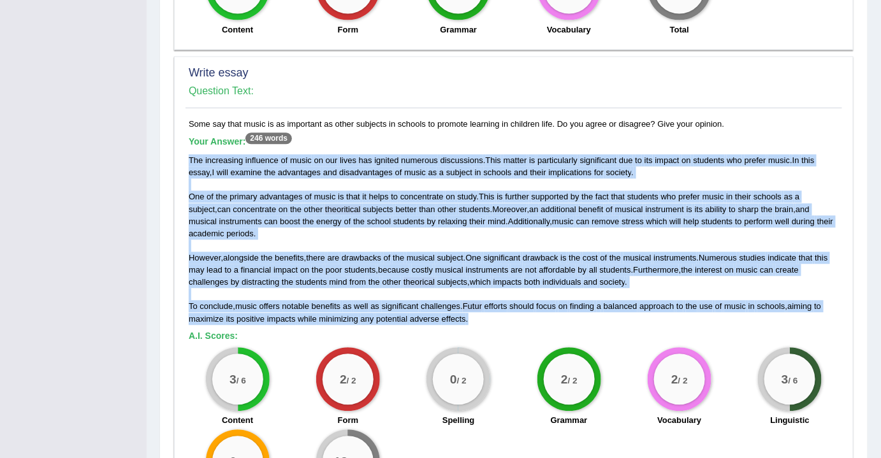
drag, startPoint x: 187, startPoint y: 154, endPoint x: 476, endPoint y: 316, distance: 330.5
click at [476, 316] on div "Some say that music is as important as other subjects in schools to promote lea…" at bounding box center [514, 317] width 657 height 398
copy div "The increasing influence of music on our lives has ignited numerous discussions…"
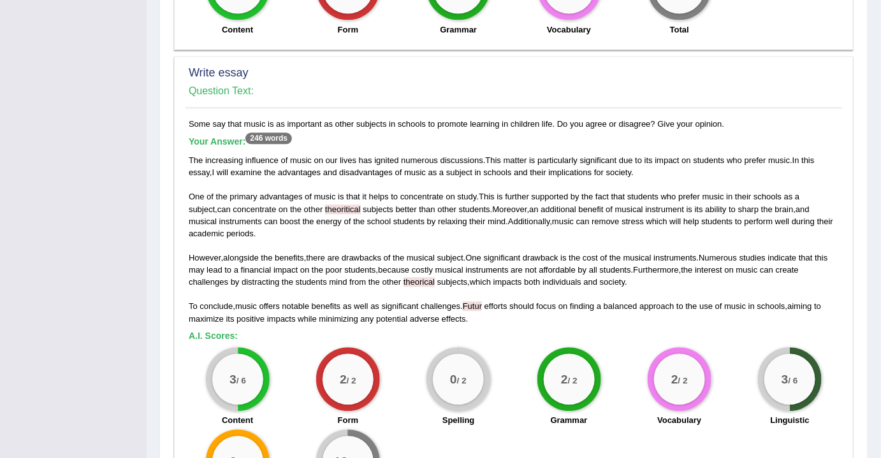
click at [606, 324] on div "Some say that music is as important as other subjects in schools to promote lea…" at bounding box center [514, 317] width 657 height 398
